Goal: Obtain resource: Download file/media

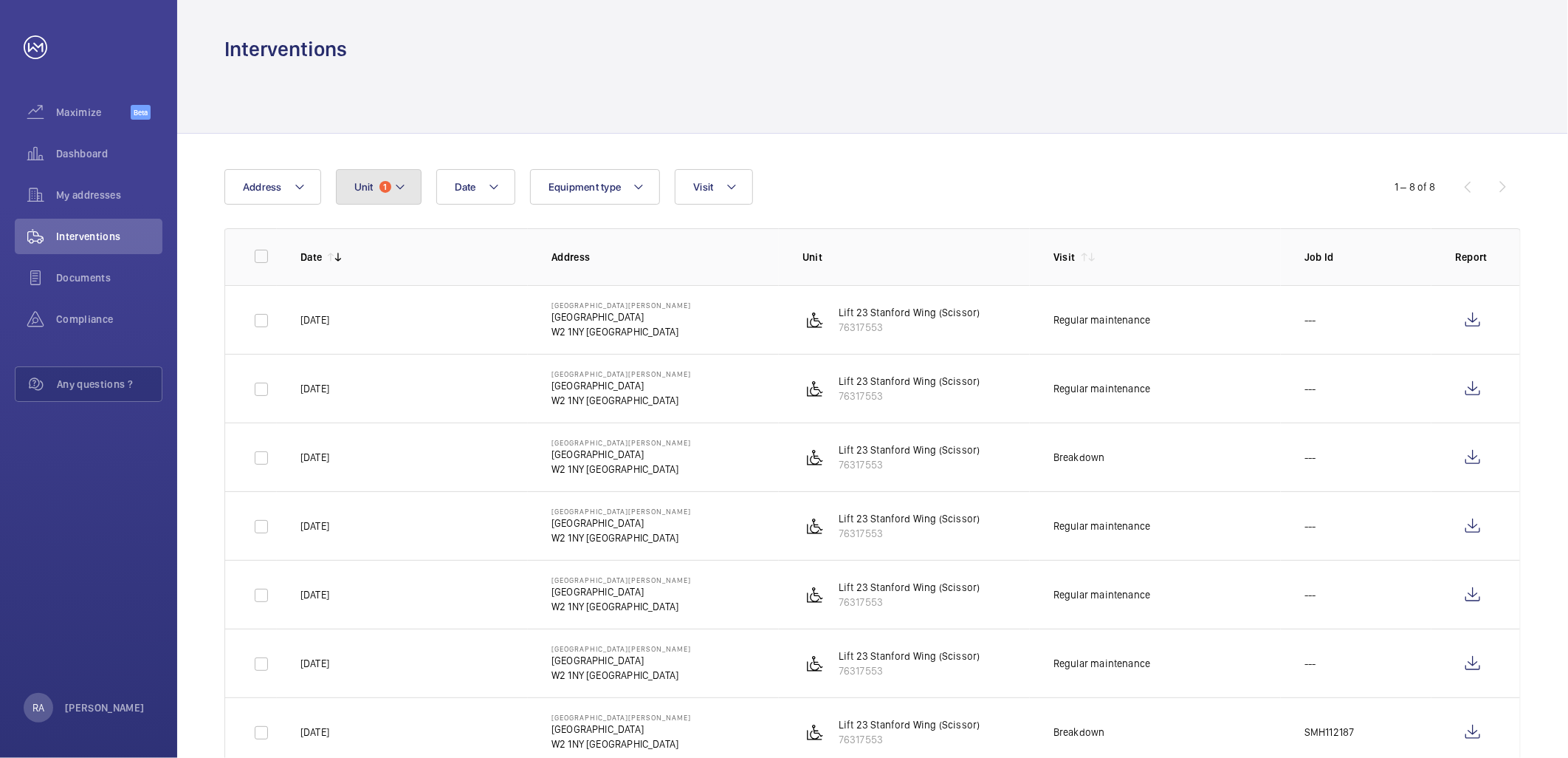
click at [401, 189] on mat-icon at bounding box center [400, 187] width 12 height 18
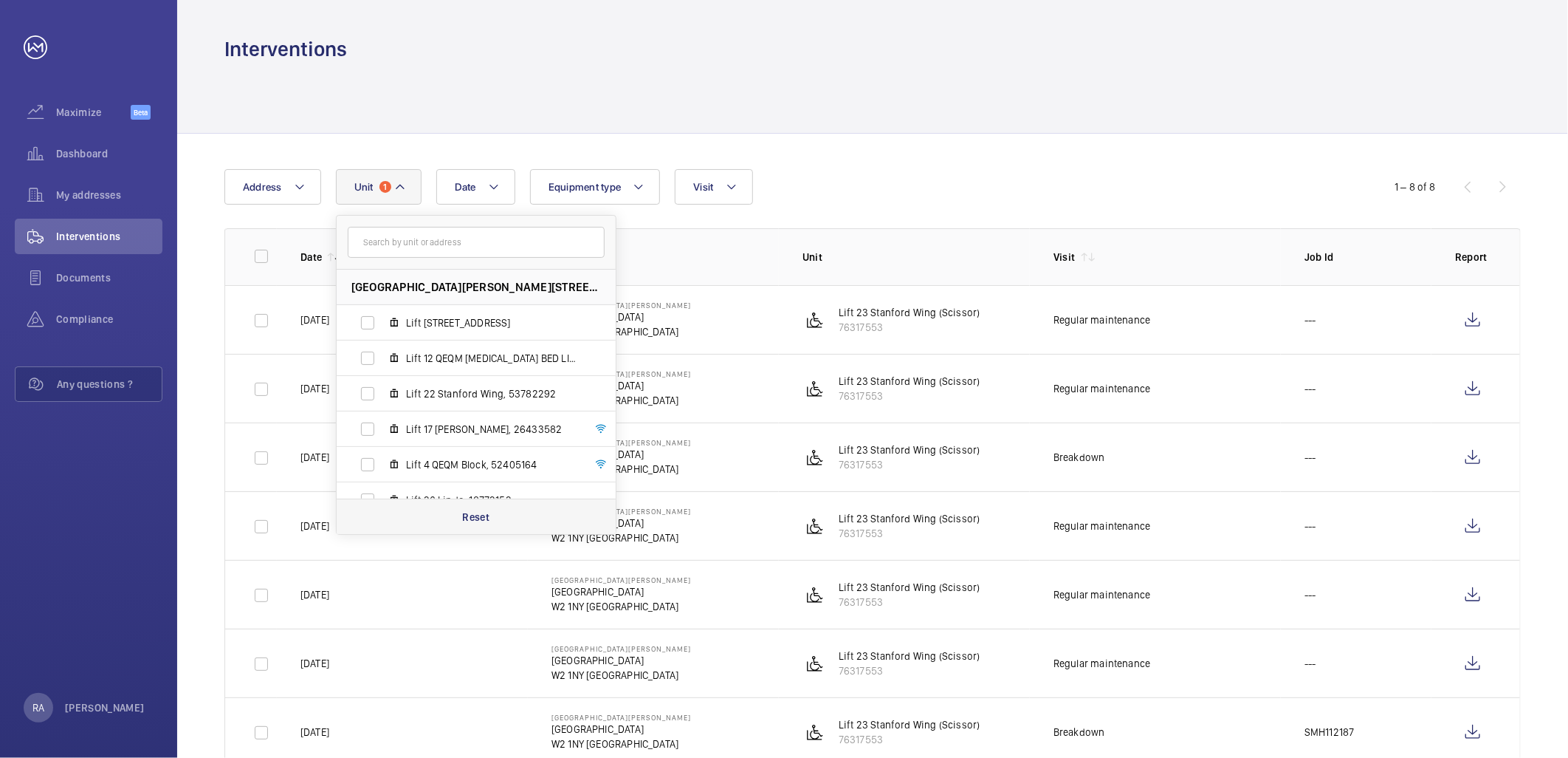
click at [472, 513] on p "Reset" at bounding box center [475, 516] width 27 height 15
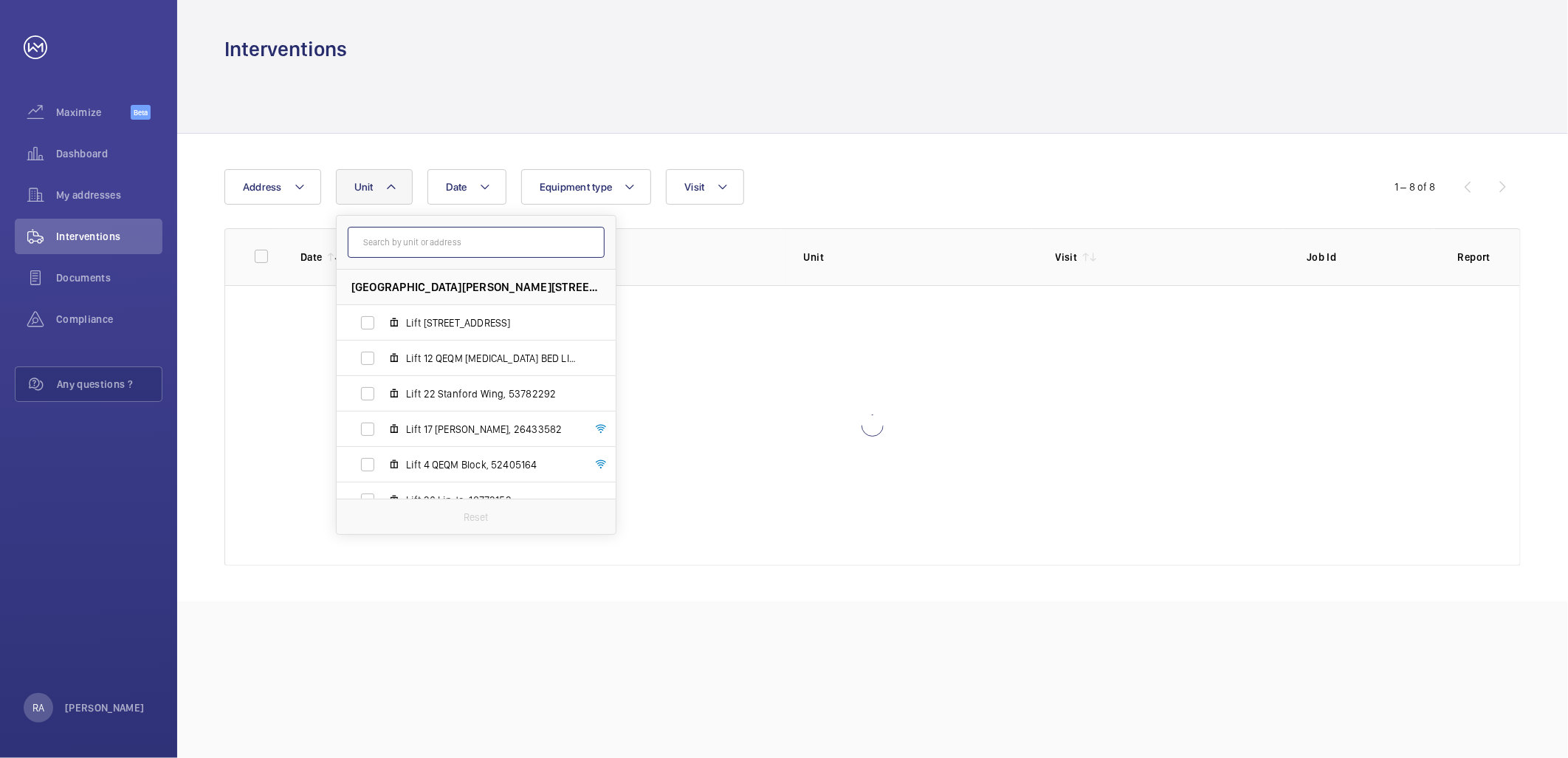
click at [414, 237] on input "text" at bounding box center [475, 242] width 257 height 31
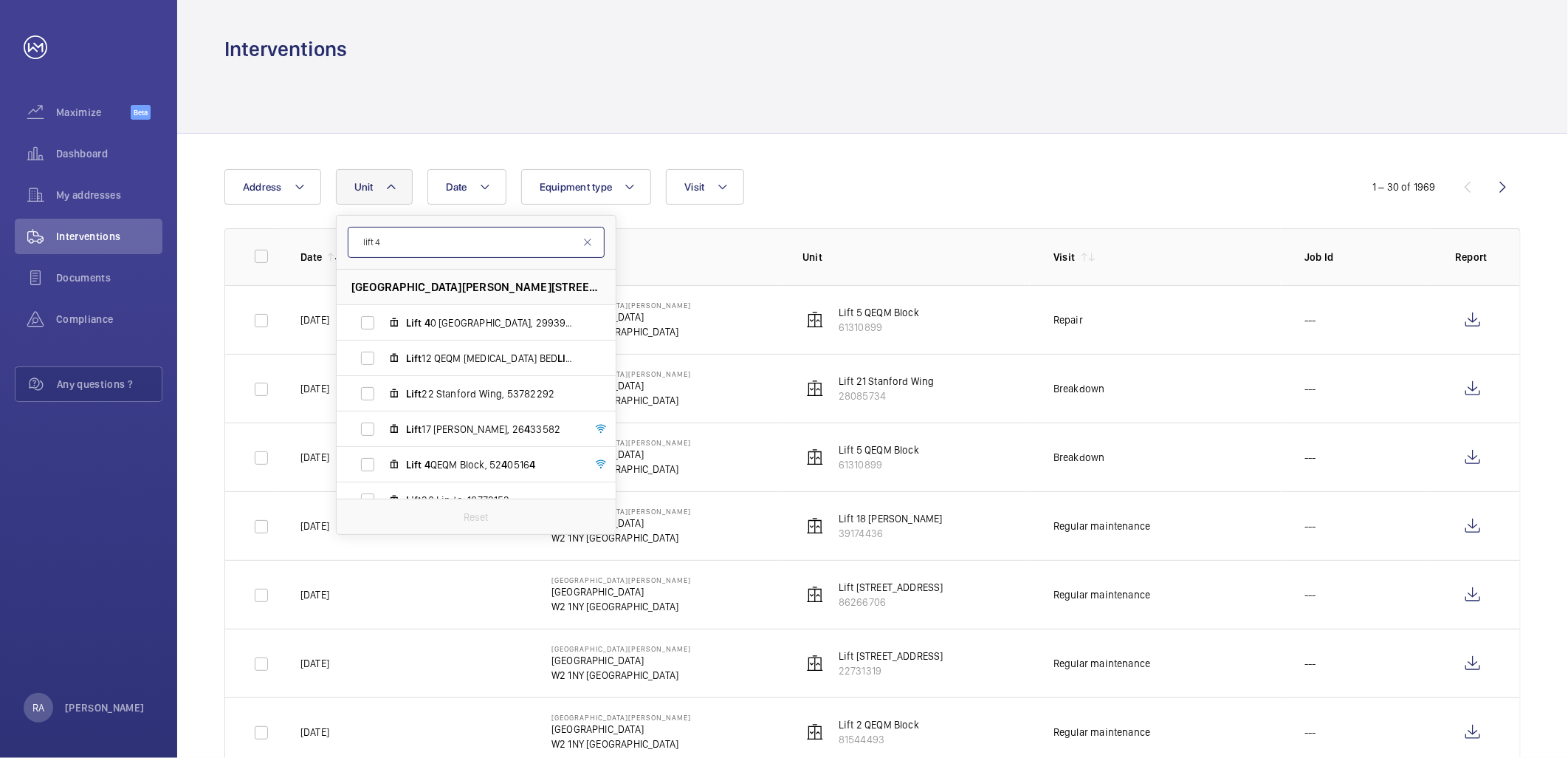
type input "lift 4"
click at [366, 361] on label "Lift 4 QEQM Block, 52 4 0516 4" at bounding box center [464, 359] width 256 height 36
click at [366, 361] on input "Lift 4 QEQM Block, 52 4 0516 4" at bounding box center [368, 359] width 30 height 30
checkbox input "true"
click at [989, 179] on div "Date Address [STREET_ADDRESS][PERSON_NAME] Lift [GEOGRAPHIC_DATA] 4 0516 4 Lift…" at bounding box center [784, 187] width 1119 height 36
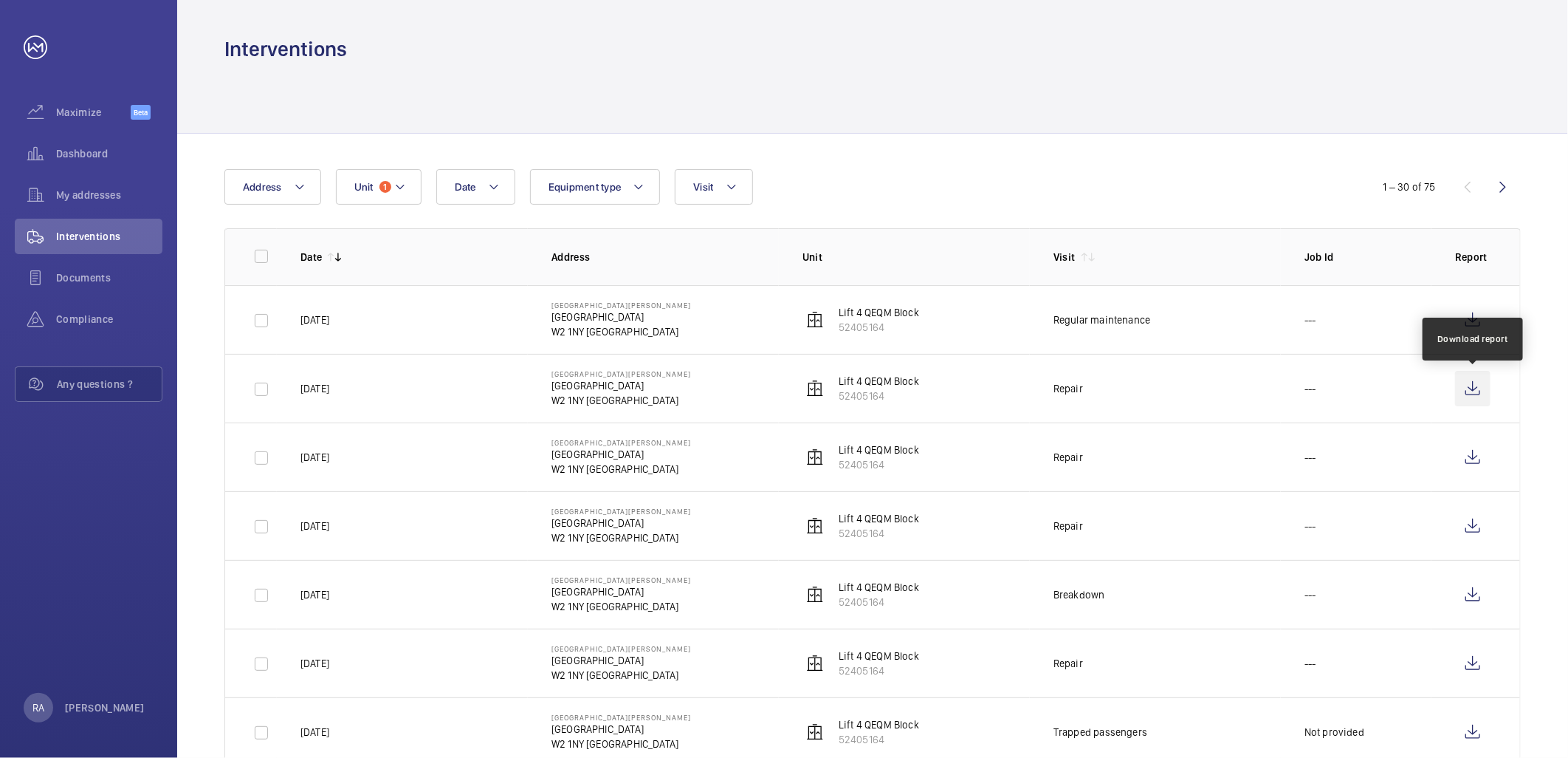
click at [1467, 389] on wm-front-icon-button at bounding box center [1473, 388] width 36 height 36
